Goal: Task Accomplishment & Management: Use online tool/utility

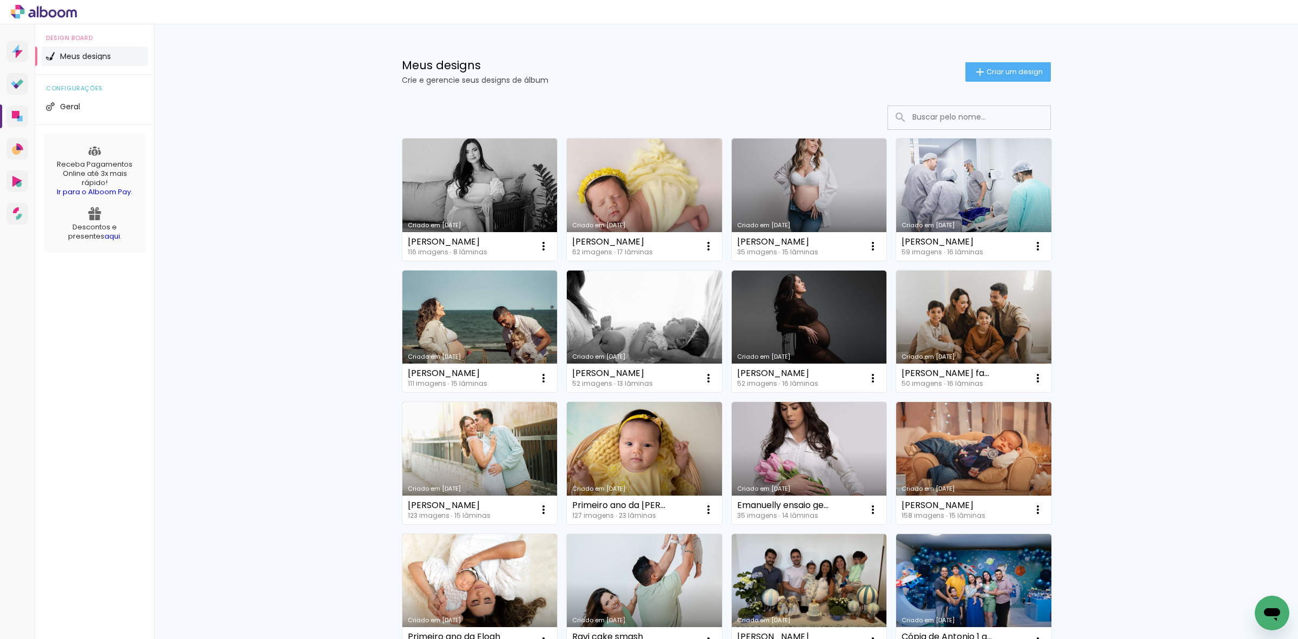
scroll to position [68, 0]
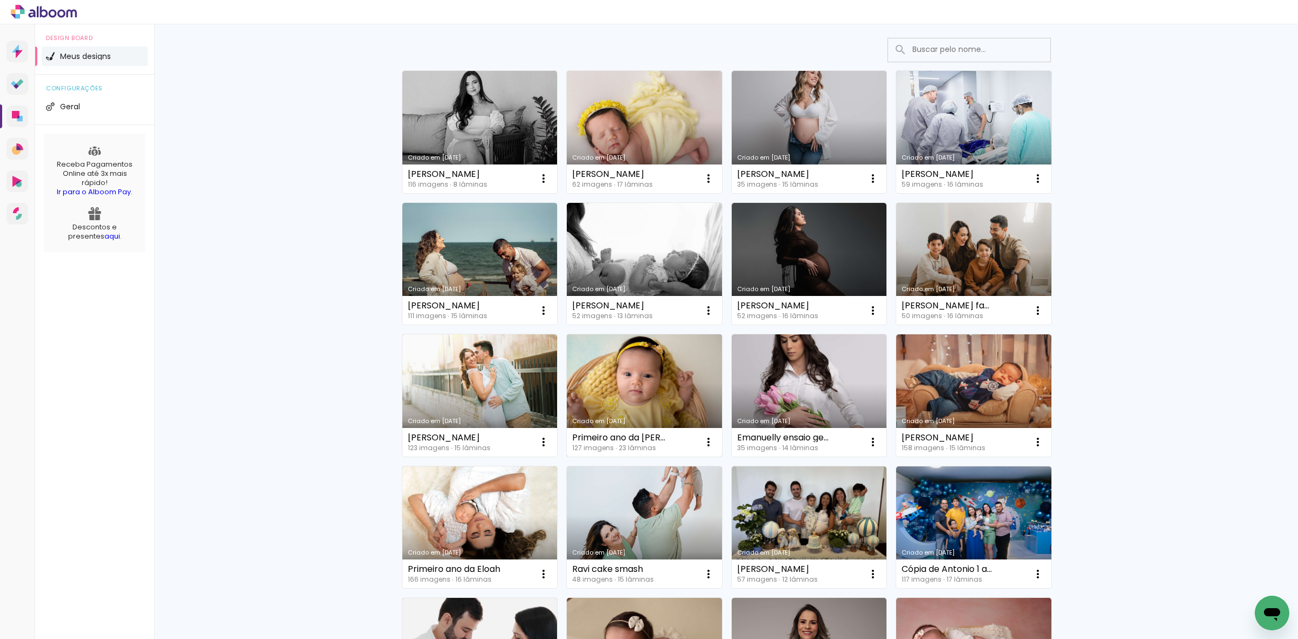
click at [670, 382] on link "Criado em [DATE]" at bounding box center [644, 395] width 155 height 122
